Goal: Task Accomplishment & Management: Use online tool/utility

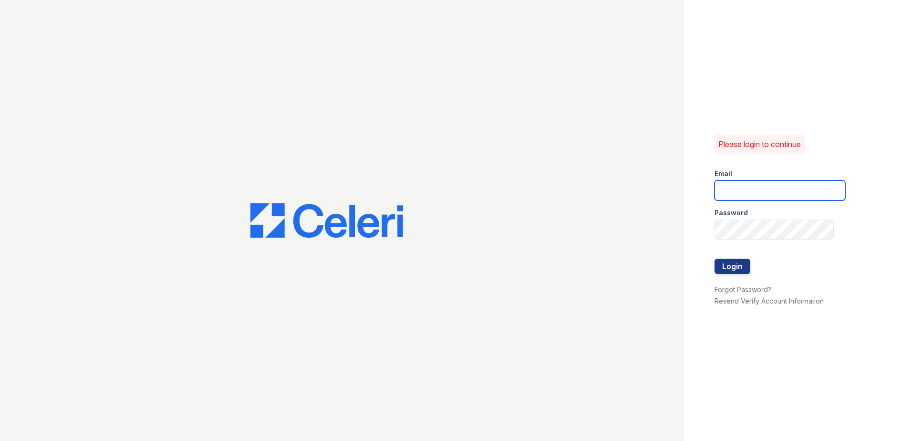
type input "[EMAIL_ADDRESS][DOMAIN_NAME]"
click at [784, 253] on div at bounding box center [780, 249] width 131 height 19
click at [732, 266] on button "Login" at bounding box center [733, 266] width 36 height 15
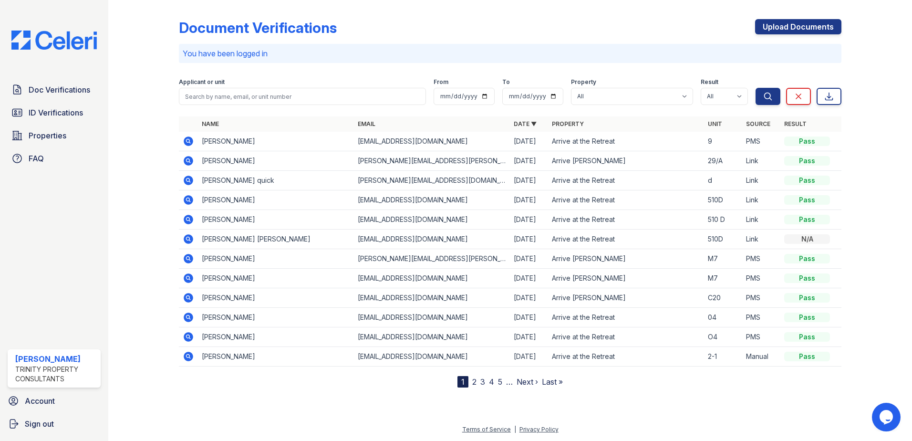
click at [188, 143] on icon at bounding box center [189, 141] width 10 height 10
